Goal: Task Accomplishment & Management: Manage account settings

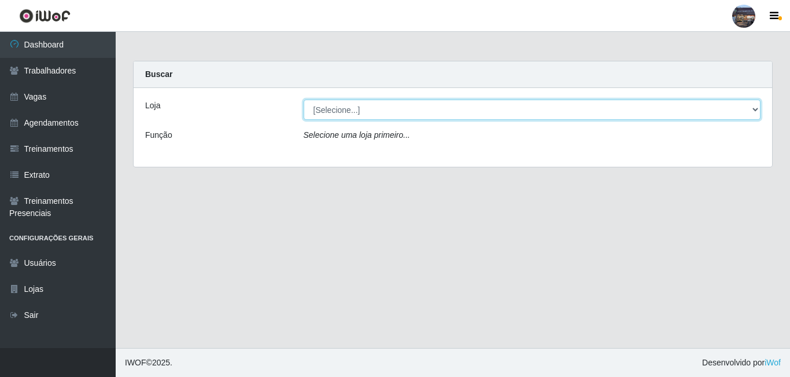
drag, startPoint x: 297, startPoint y: 110, endPoint x: 408, endPoint y: 111, distance: 111.1
click at [408, 111] on select "[Selecione...] Gostinho [PERSON_NAME]" at bounding box center [533, 109] width 458 height 20
select select "303"
click at [304, 99] on select "[Selecione...] Gostinho [PERSON_NAME]" at bounding box center [533, 109] width 458 height 20
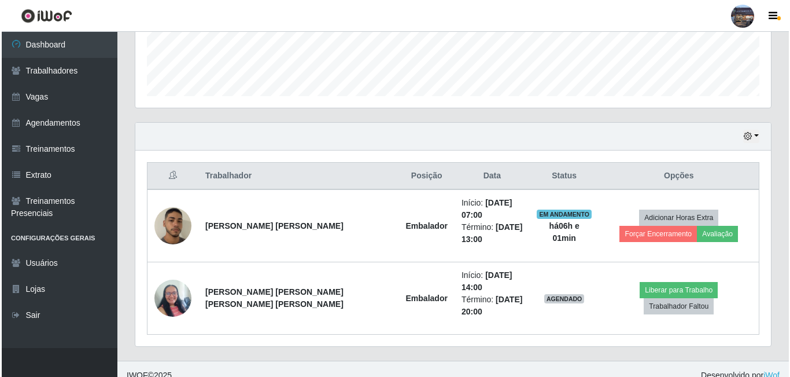
scroll to position [330, 0]
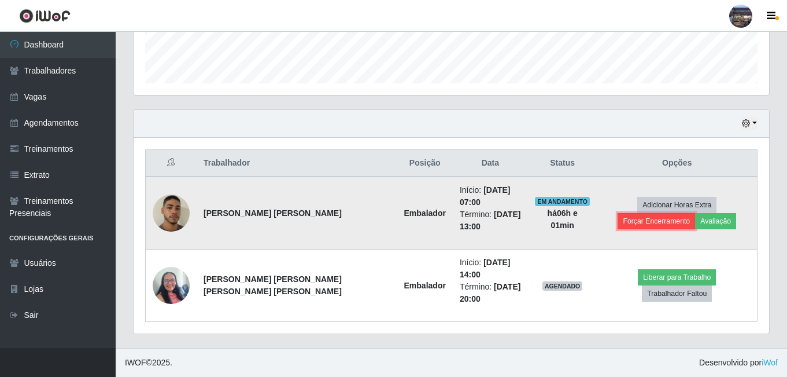
click at [695, 213] on button "Forçar Encerramento" at bounding box center [657, 221] width 78 height 16
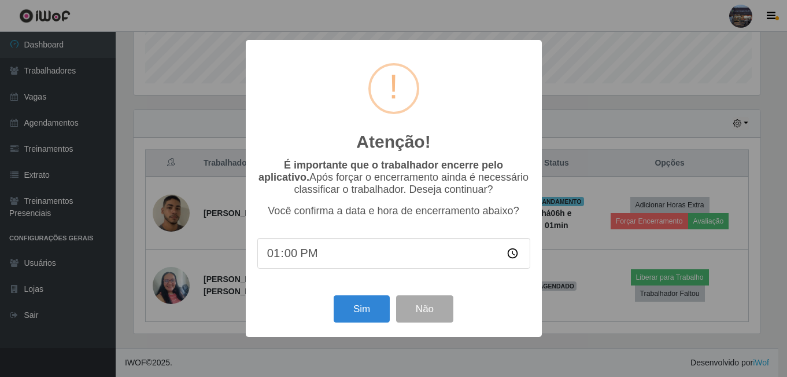
scroll to position [240, 630]
click at [381, 313] on button "Sim" at bounding box center [363, 308] width 56 height 27
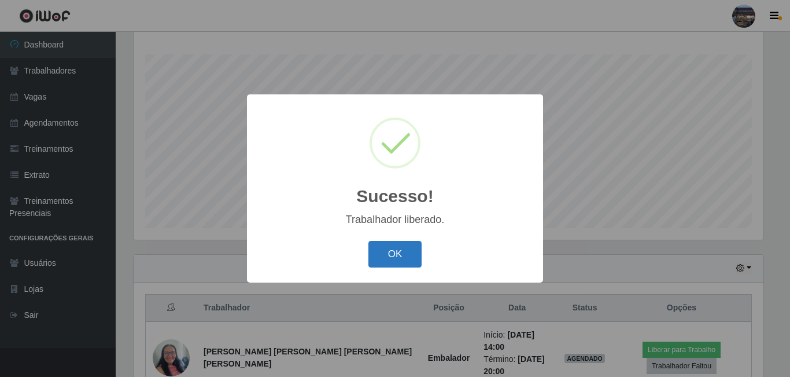
drag, startPoint x: 403, startPoint y: 265, endPoint x: 412, endPoint y: 264, distance: 9.4
click at [404, 265] on button "OK" at bounding box center [395, 254] width 54 height 27
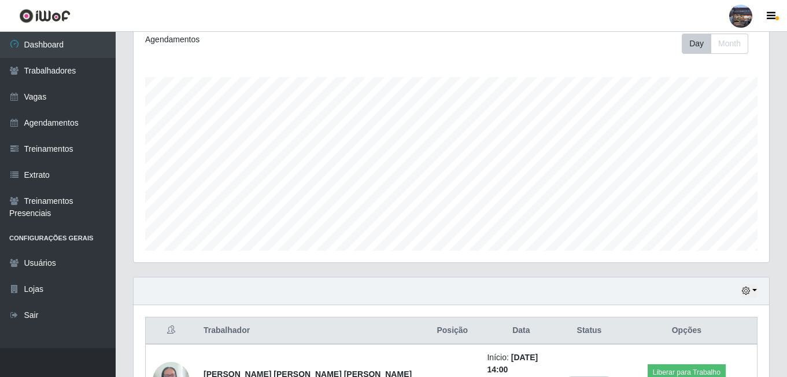
scroll to position [151, 0]
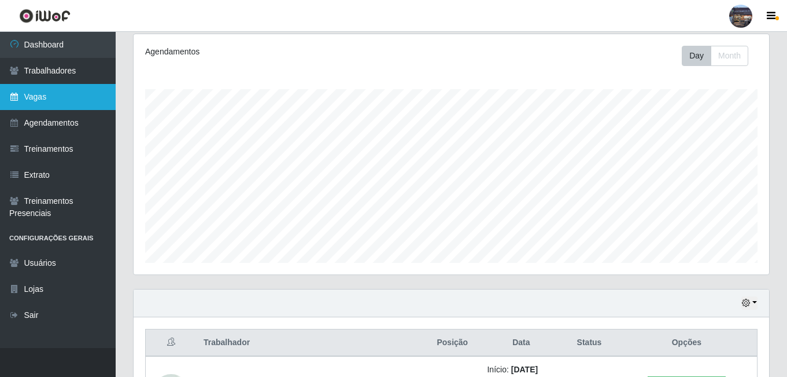
click at [49, 107] on link "Vagas" at bounding box center [58, 97] width 116 height 26
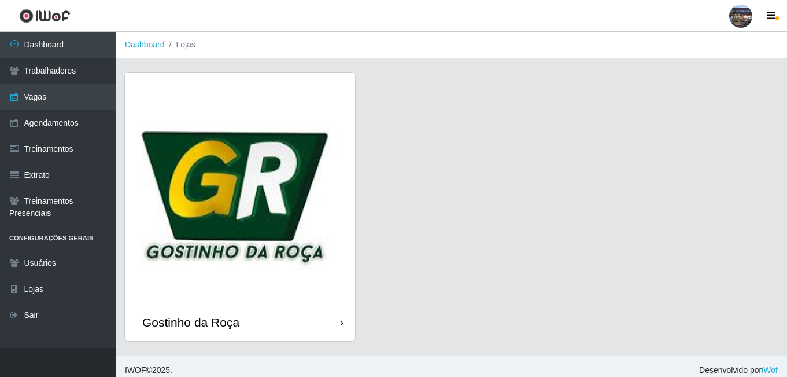
click at [206, 172] on img at bounding box center [240, 188] width 230 height 230
